Goal: Find contact information: Find contact information

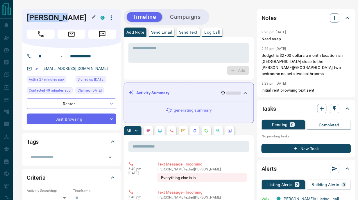
drag, startPoint x: 26, startPoint y: 17, endPoint x: 62, endPoint y: 17, distance: 35.4
click at [62, 17] on h1 "[PERSON_NAME]" at bounding box center [59, 17] width 65 height 9
copy h1 "[PERSON_NAME]"
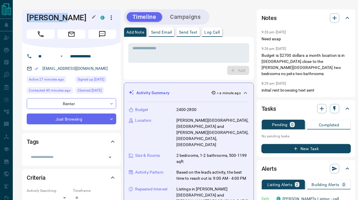
drag, startPoint x: 65, startPoint y: 17, endPoint x: 89, endPoint y: 17, distance: 24.7
click at [89, 17] on h1 "[PERSON_NAME]" at bounding box center [59, 17] width 65 height 9
copy h1 "Venturi"
drag, startPoint x: 41, startPoint y: 68, endPoint x: 119, endPoint y: 69, distance: 77.6
click at [119, 69] on div "**********" at bounding box center [71, 89] width 99 height 82
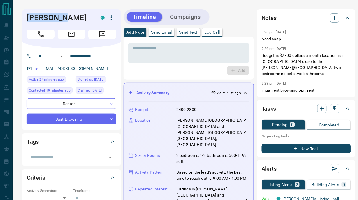
copy link "[EMAIL_ADDRESS][DOMAIN_NAME]"
